Goal: Contribute content: Contribute content

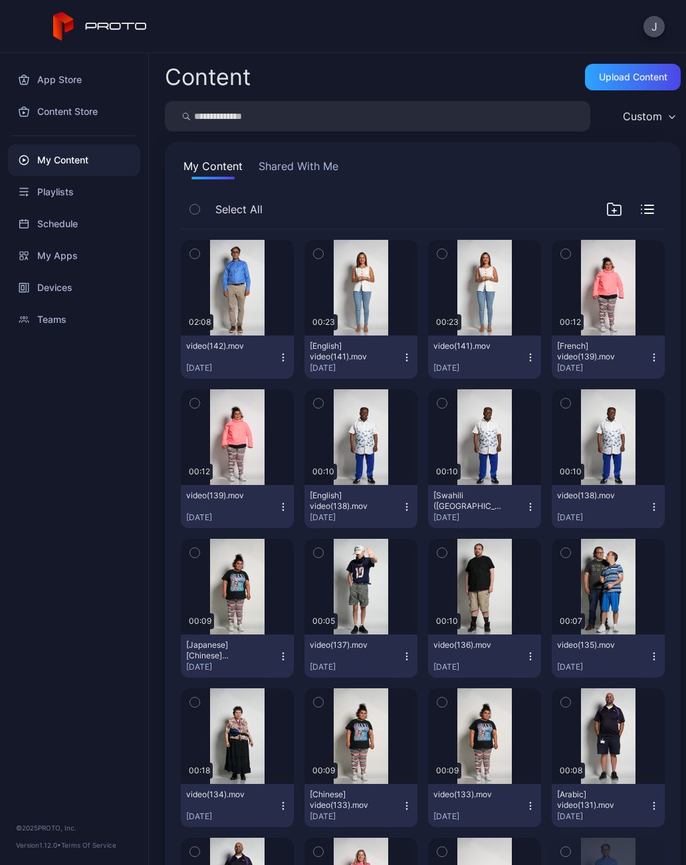
click at [634, 85] on div "Upload Content" at bounding box center [633, 77] width 96 height 27
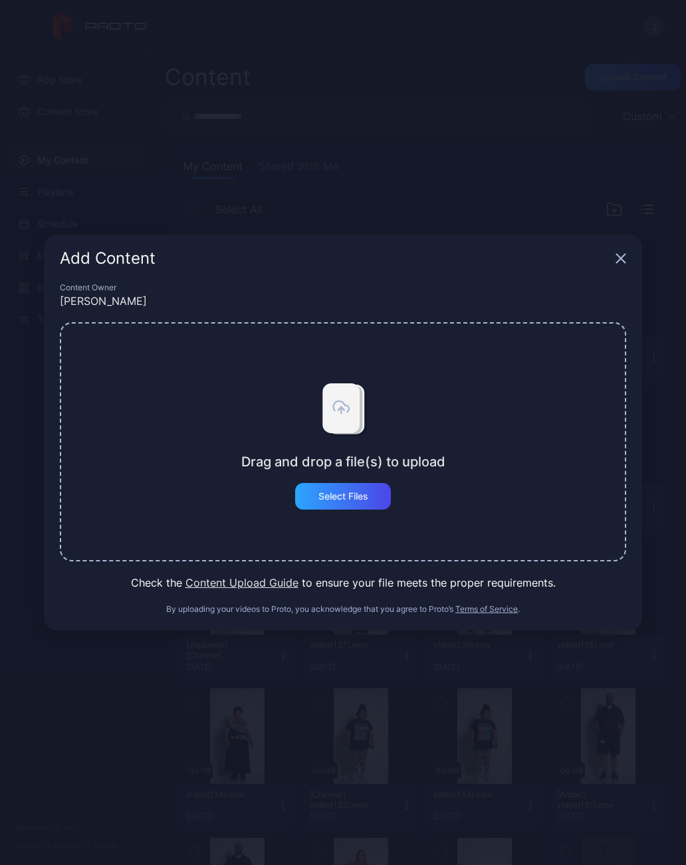
click at [363, 495] on div "Select Files" at bounding box center [343, 496] width 50 height 11
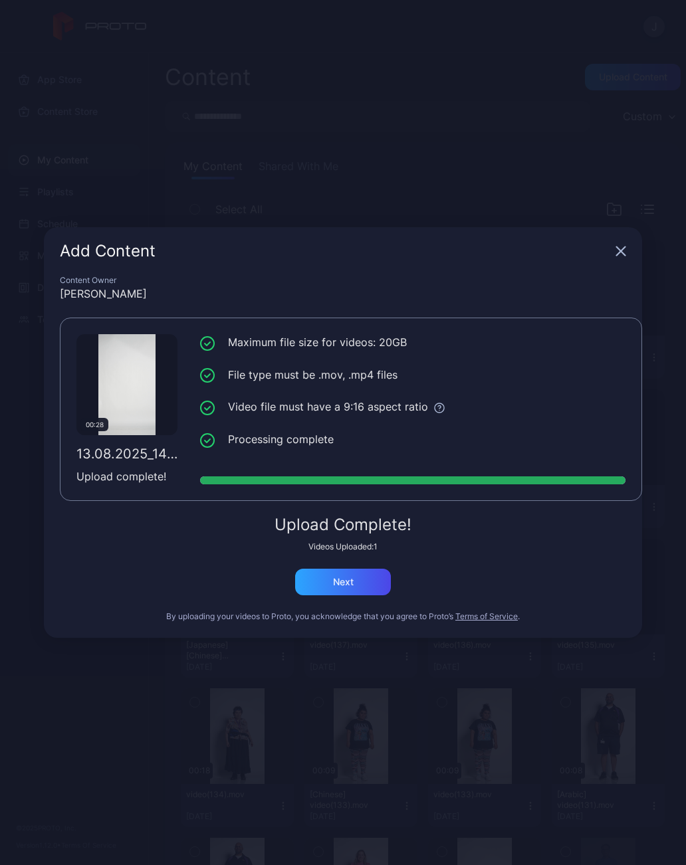
click at [356, 582] on div "Next" at bounding box center [343, 582] width 96 height 27
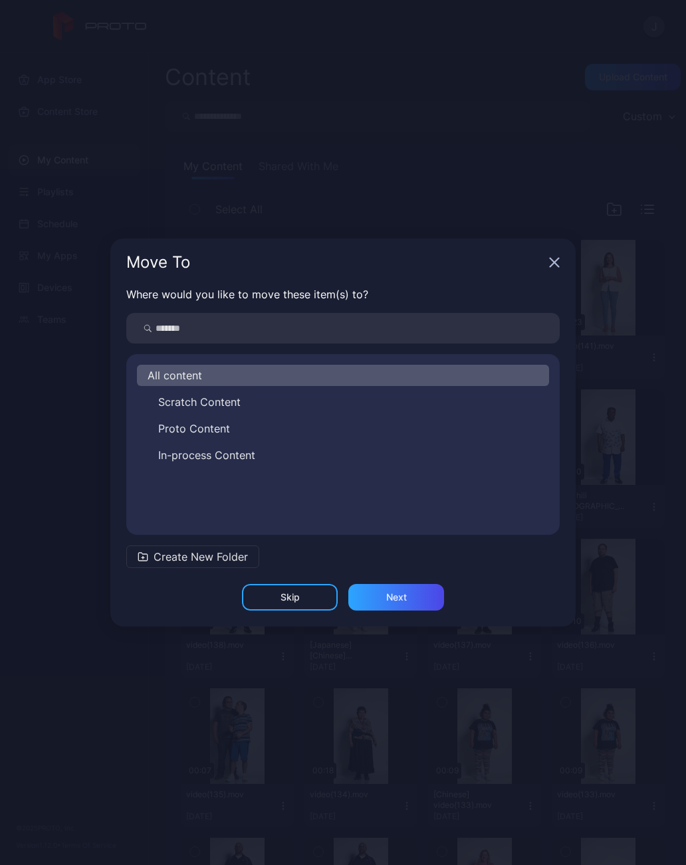
click at [223, 399] on span "Scratch Content" at bounding box center [199, 402] width 82 height 16
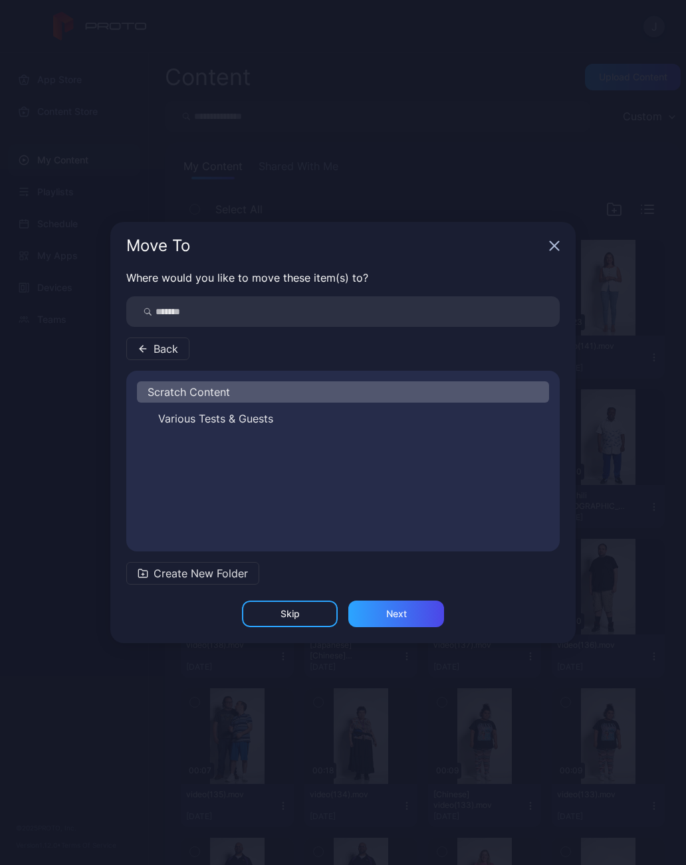
click at [417, 610] on div "Next" at bounding box center [396, 614] width 96 height 27
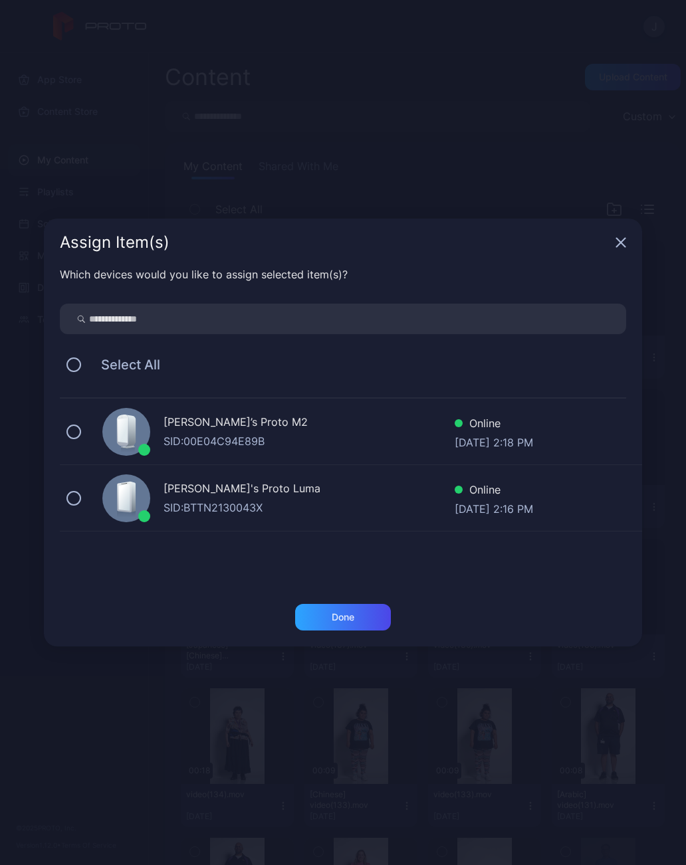
click at [75, 434] on button at bounding box center [73, 432] width 15 height 15
click at [79, 502] on button at bounding box center [73, 498] width 15 height 15
click at [357, 623] on div "Done" at bounding box center [343, 617] width 96 height 27
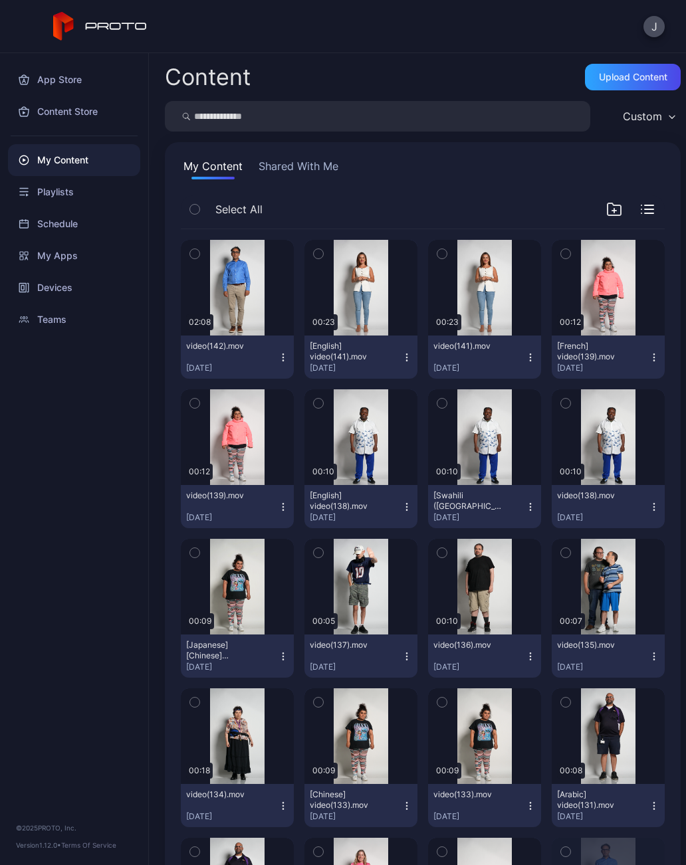
click at [633, 83] on div "Upload Content" at bounding box center [633, 77] width 96 height 27
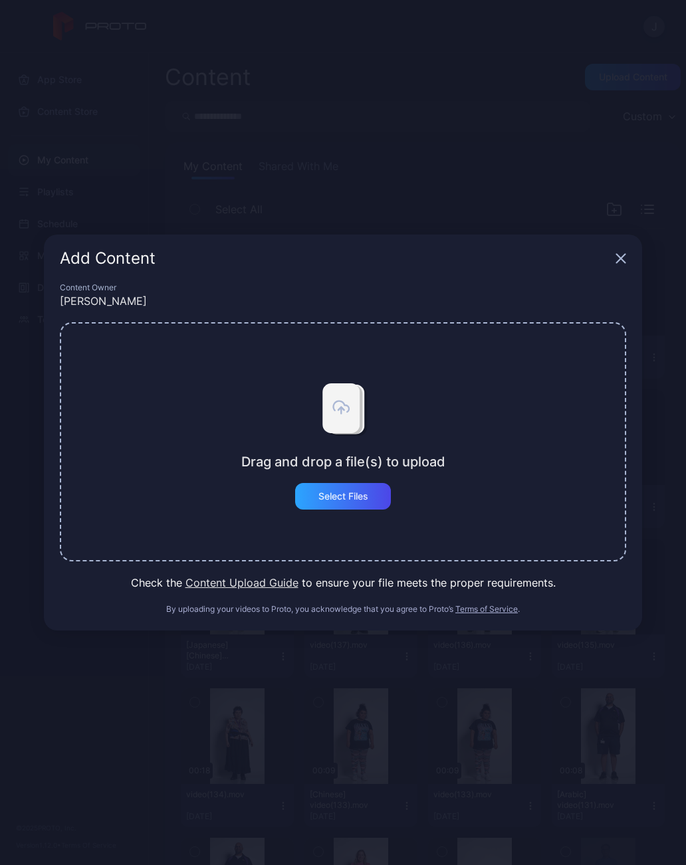
click at [367, 501] on div "Select Files" at bounding box center [343, 496] width 50 height 11
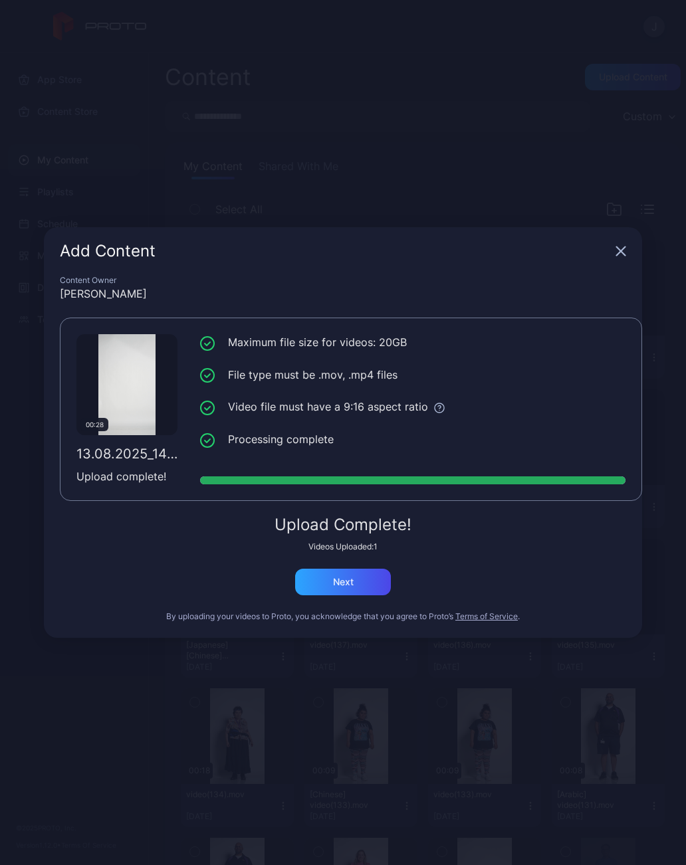
click at [350, 583] on div "Next" at bounding box center [343, 582] width 21 height 11
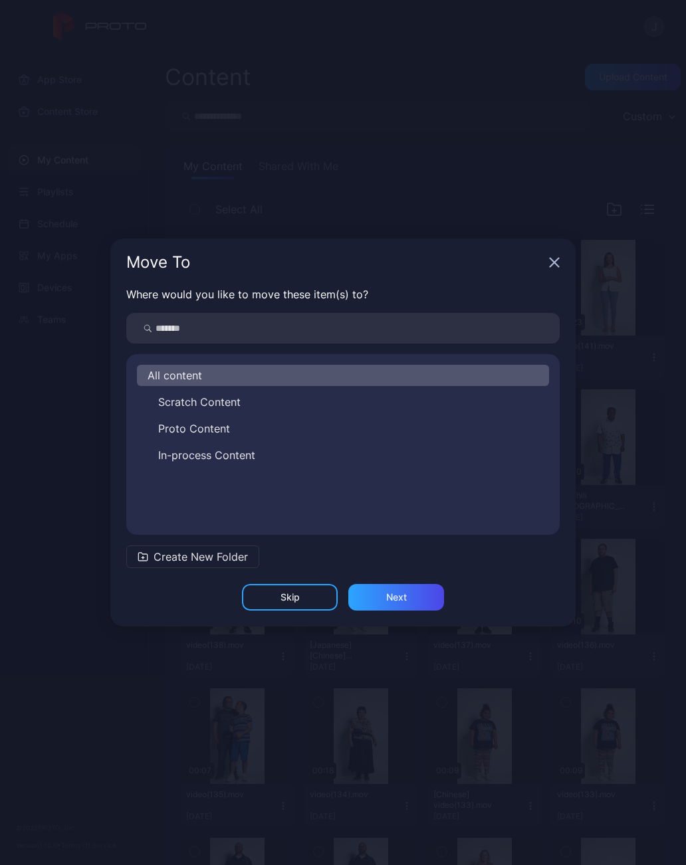
click at [231, 411] on button "Scratch Content" at bounding box center [343, 401] width 412 height 21
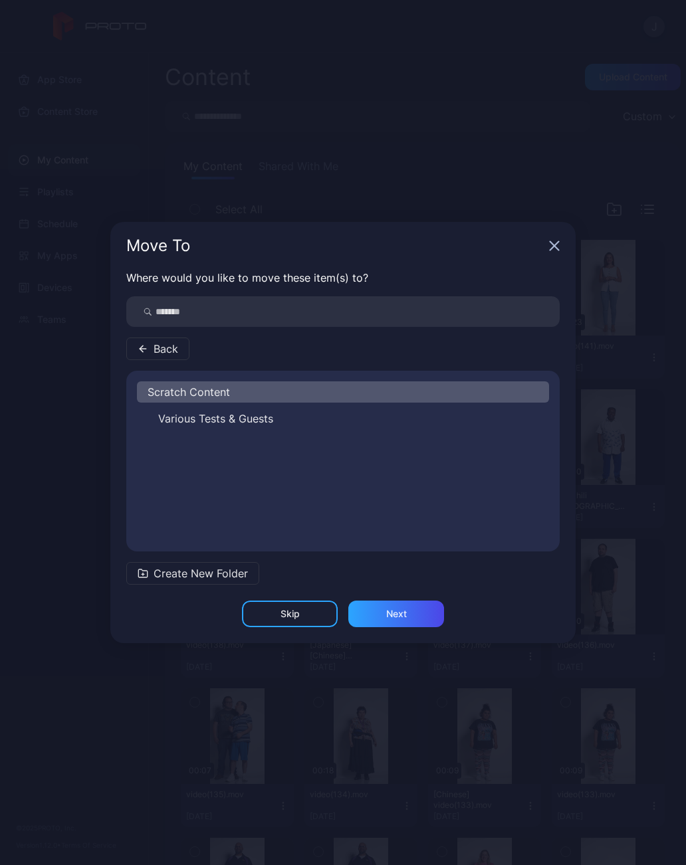
click at [411, 615] on div "Next" at bounding box center [396, 614] width 96 height 27
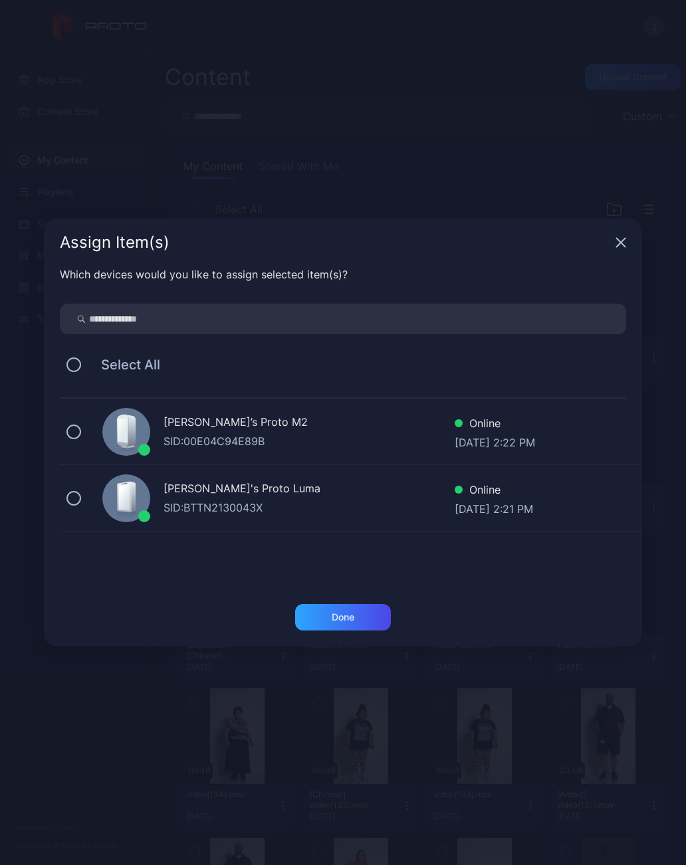
click at [79, 429] on button at bounding box center [73, 432] width 15 height 15
click at [77, 502] on button at bounding box center [73, 498] width 15 height 15
click at [363, 614] on div "Done" at bounding box center [343, 617] width 96 height 27
